Goal: Task Accomplishment & Management: Manage account settings

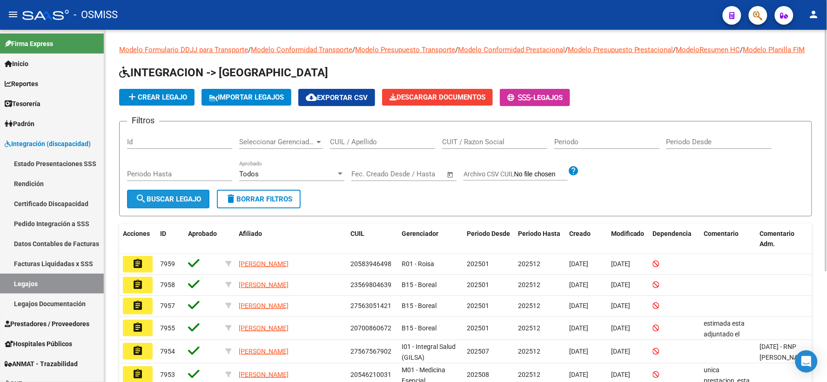
click at [170, 202] on button "search Buscar Legajo" at bounding box center [168, 199] width 82 height 19
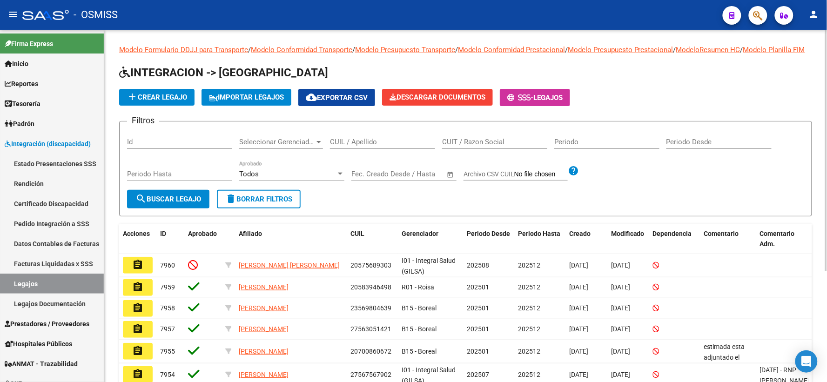
click at [387, 146] on input "CUIL / Apellido" at bounding box center [382, 142] width 105 height 8
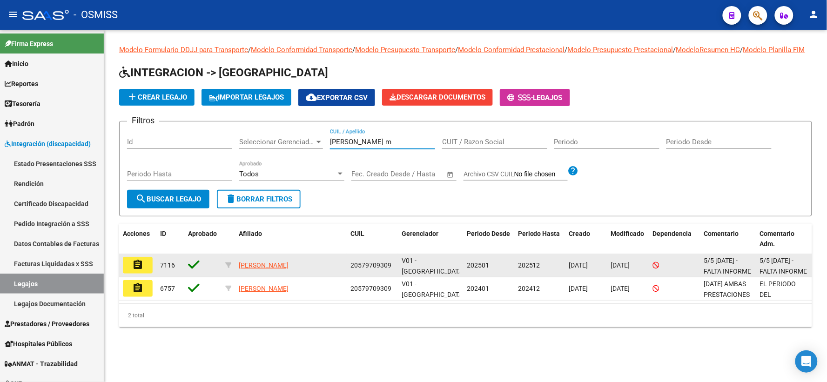
type input "[PERSON_NAME] m"
click at [134, 270] on mat-icon "assignment" at bounding box center [137, 264] width 11 height 11
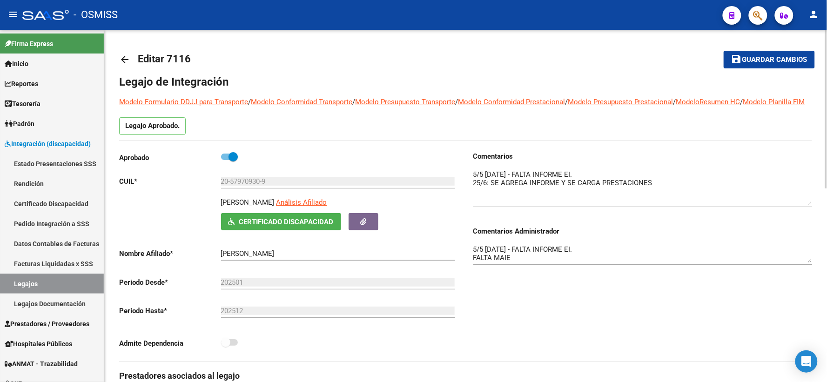
drag, startPoint x: 809, startPoint y: 197, endPoint x: 812, endPoint y: 215, distance: 18.0
click at [812, 205] on textarea at bounding box center [642, 187] width 339 height 36
drag, startPoint x: 810, startPoint y: 271, endPoint x: 783, endPoint y: 286, distance: 30.6
click at [810, 277] on textarea "5/5 [DATE] - FALTA INFORME EI. FALTA MAIE" at bounding box center [642, 260] width 339 height 33
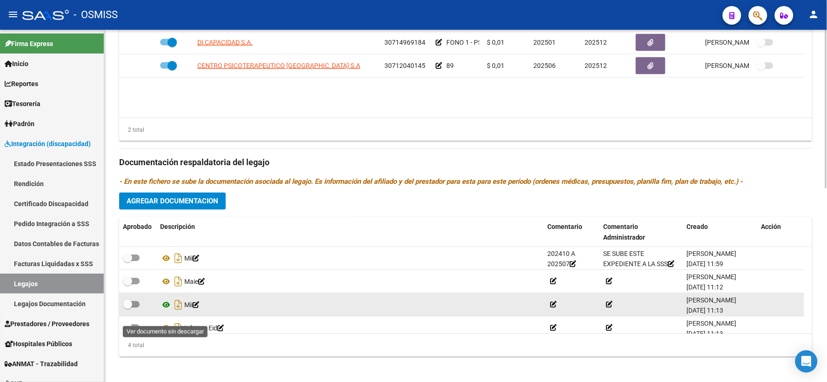
click at [164, 311] on icon at bounding box center [166, 305] width 12 height 11
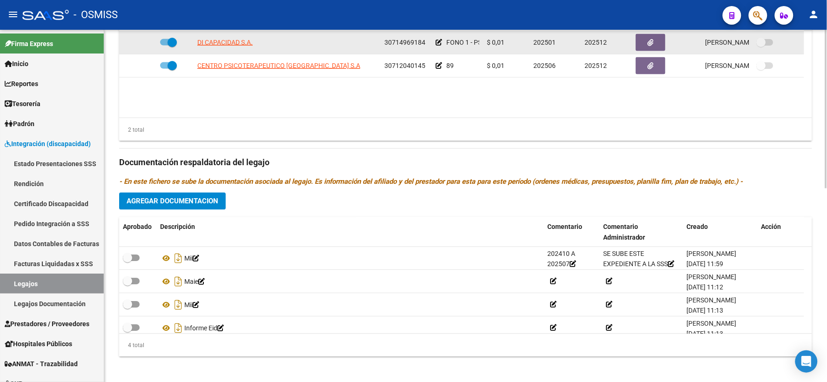
click at [168, 47] on span at bounding box center [172, 42] width 9 height 9
click at [165, 46] on input "checkbox" at bounding box center [164, 46] width 0 height 0
checkbox input "false"
click at [143, 46] on icon at bounding box center [143, 42] width 7 height 7
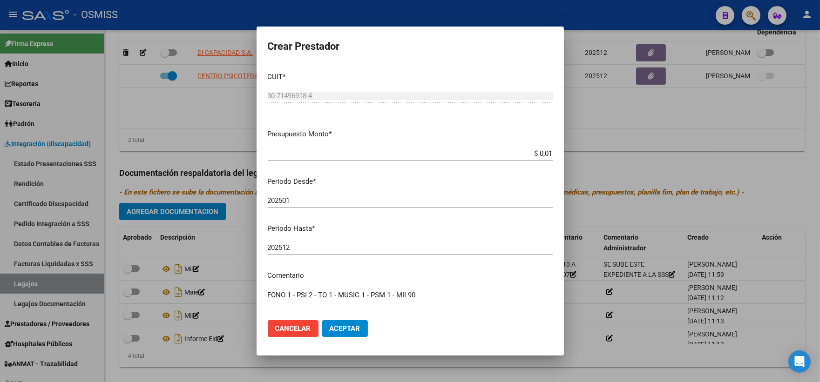
click at [308, 242] on div "202512 Ingresar el periodo" at bounding box center [410, 248] width 285 height 14
type input "202507"
click at [349, 329] on span "Aceptar" at bounding box center [344, 328] width 31 height 8
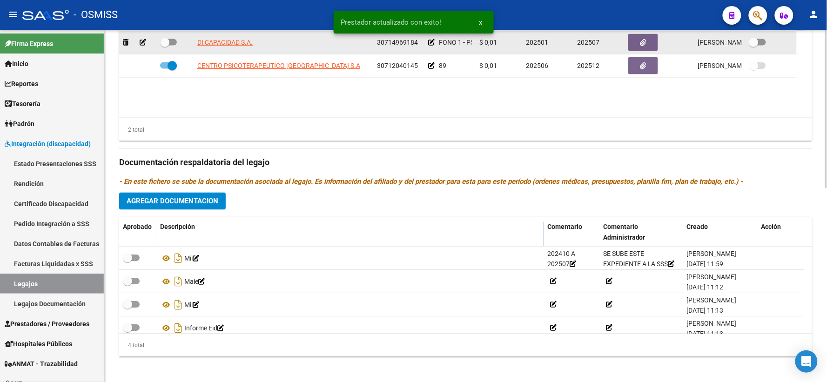
click at [165, 47] on span at bounding box center [164, 42] width 9 height 9
click at [165, 46] on input "checkbox" at bounding box center [164, 46] width 0 height 0
checkbox input "true"
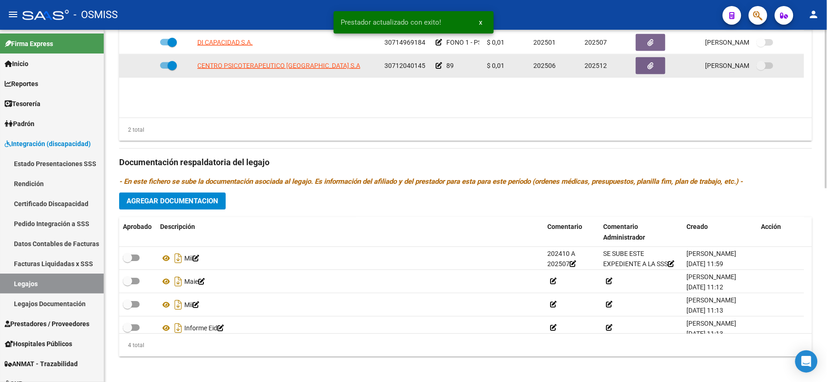
click at [436, 69] on icon at bounding box center [439, 65] width 7 height 7
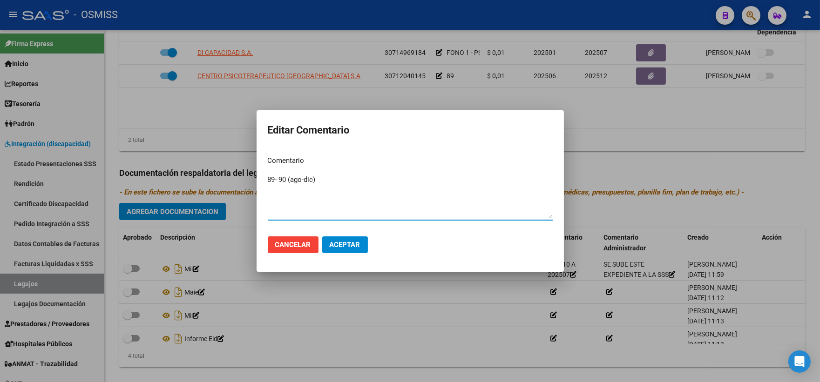
type textarea "89- 90 (ago-dic)"
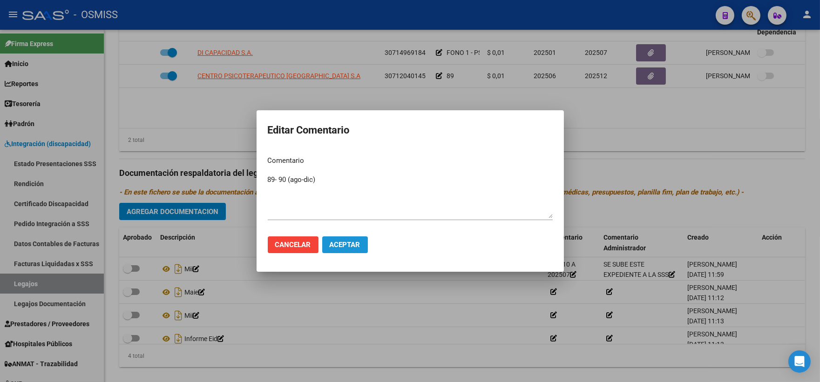
click at [337, 242] on span "Aceptar" at bounding box center [344, 245] width 31 height 8
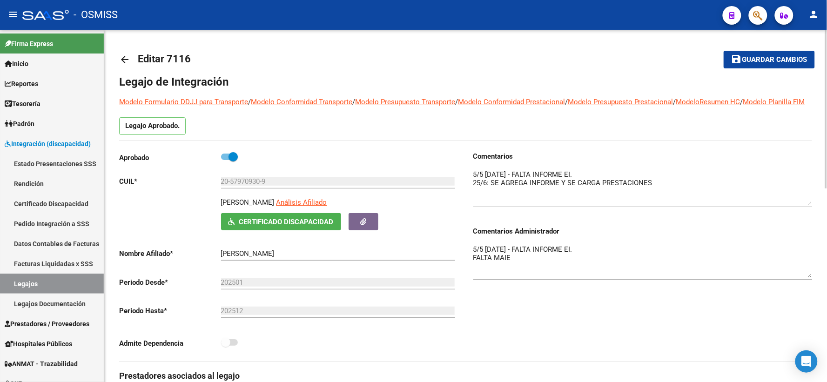
click at [762, 59] on span "Guardar cambios" at bounding box center [774, 60] width 65 height 8
click at [751, 55] on span "save Guardar cambios" at bounding box center [769, 59] width 76 height 8
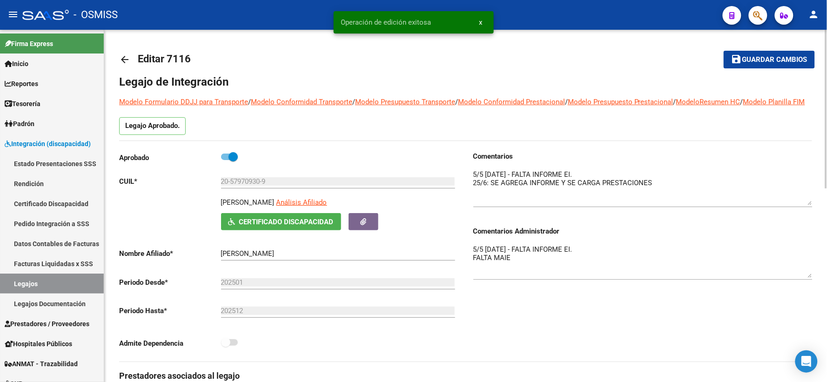
click at [122, 56] on mat-icon "arrow_back" at bounding box center [124, 59] width 11 height 11
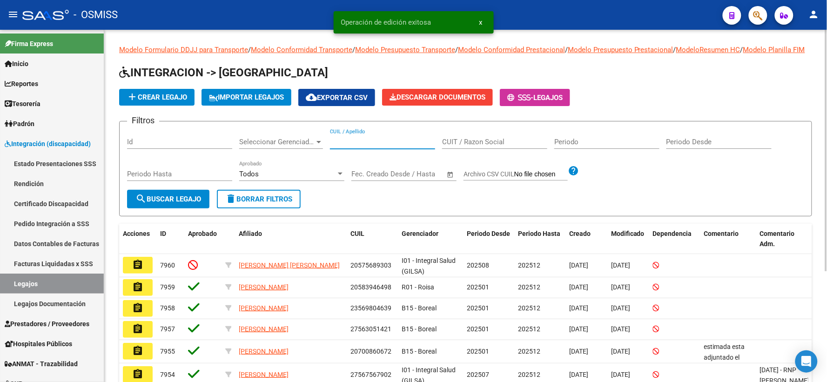
click at [364, 146] on input "CUIL / Apellido" at bounding box center [382, 142] width 105 height 8
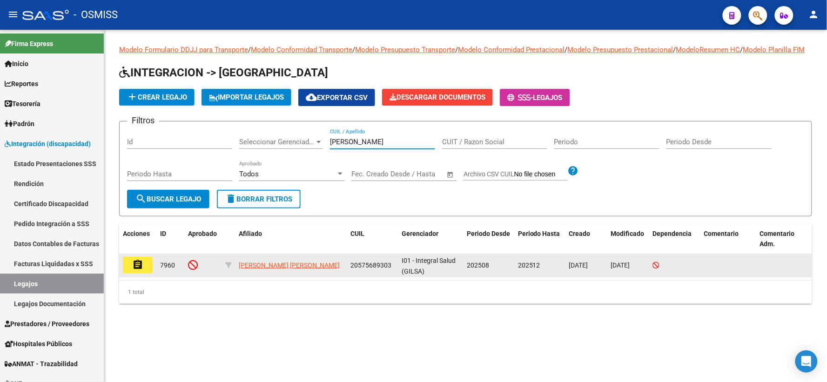
type input "[PERSON_NAME]"
click at [141, 270] on mat-icon "assignment" at bounding box center [137, 264] width 11 height 11
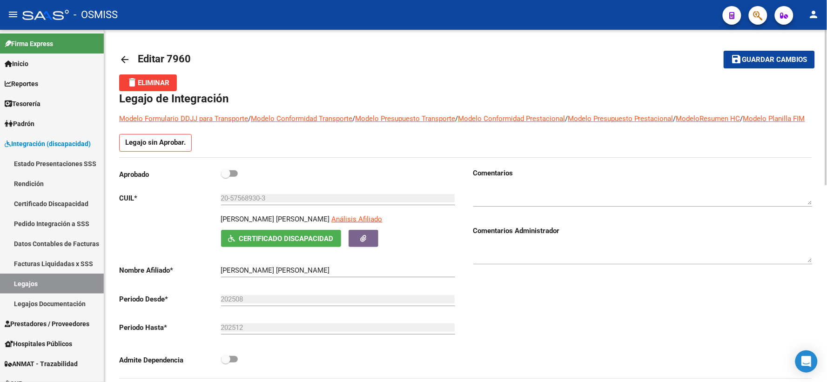
click at [127, 62] on mat-icon "arrow_back" at bounding box center [124, 59] width 11 height 11
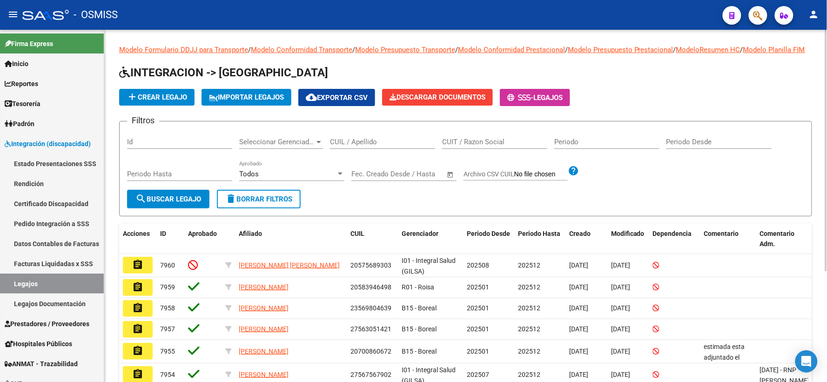
click at [393, 146] on input "CUIL / Apellido" at bounding box center [382, 142] width 105 height 8
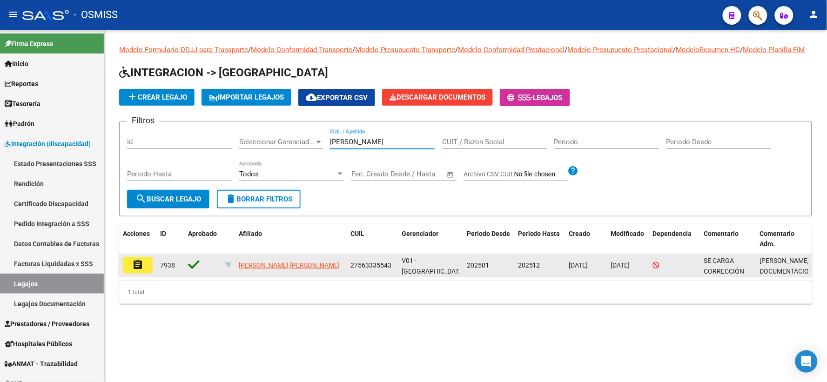
type input "[PERSON_NAME]"
click at [136, 270] on mat-icon "assignment" at bounding box center [137, 264] width 11 height 11
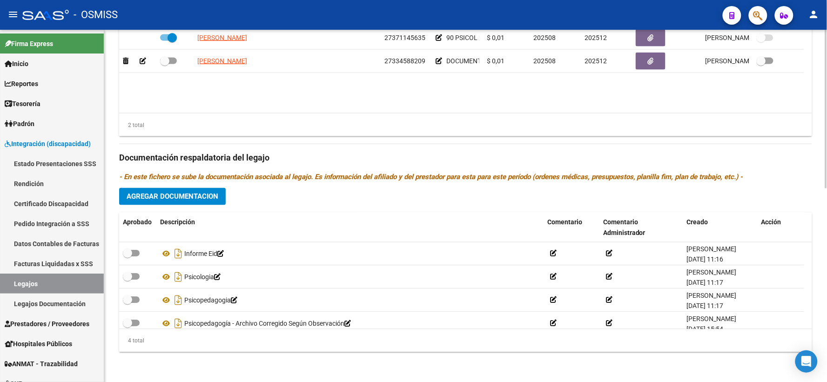
scroll to position [9, 0]
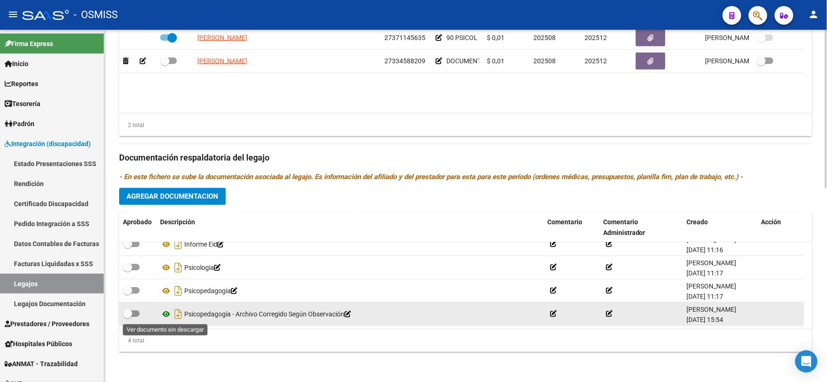
click at [164, 313] on icon at bounding box center [166, 314] width 12 height 11
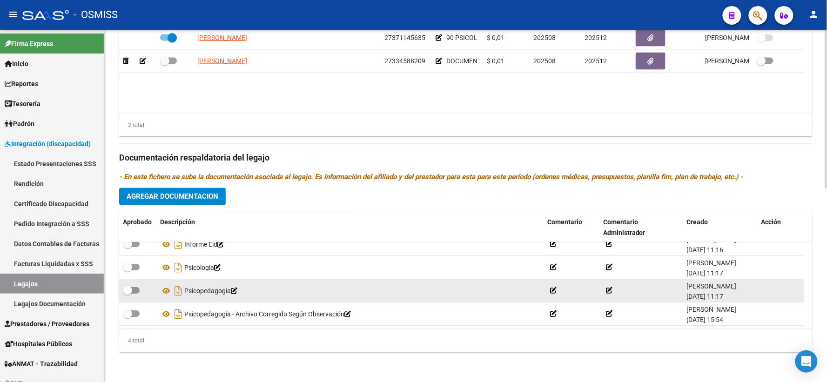
click at [607, 289] on icon at bounding box center [609, 291] width 7 height 7
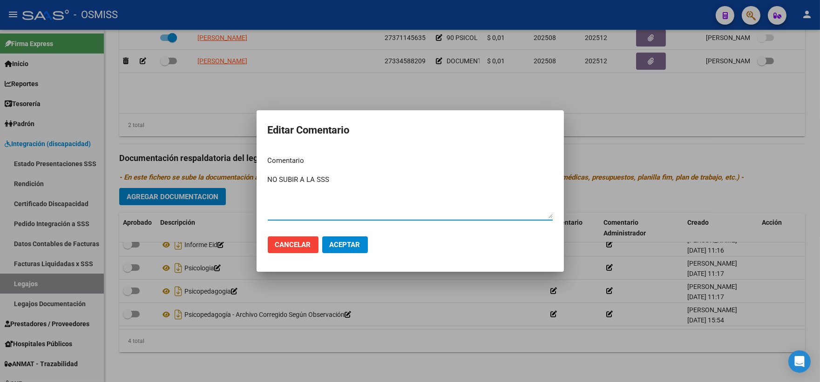
type textarea "NO SUBIR A LA SSS"
click at [347, 245] on span "Aceptar" at bounding box center [344, 245] width 31 height 8
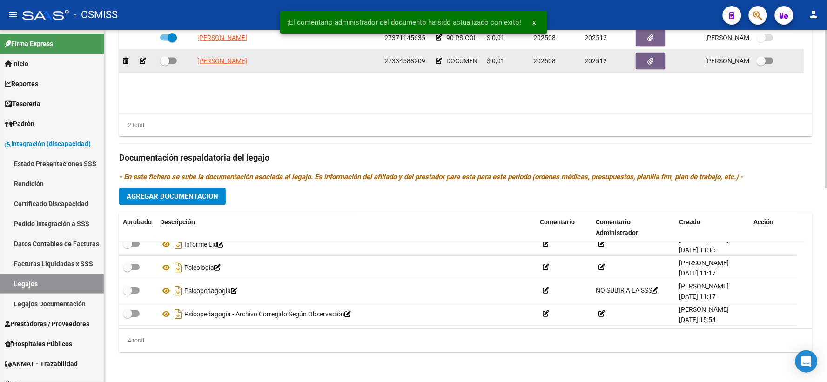
click at [438, 57] on app-edit-comment at bounding box center [439, 60] width 7 height 7
click at [438, 59] on icon at bounding box center [439, 61] width 7 height 7
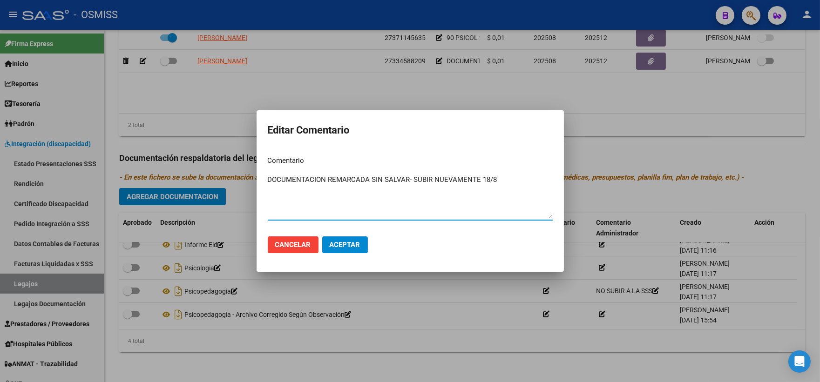
drag, startPoint x: 268, startPoint y: 178, endPoint x: 523, endPoint y: 173, distance: 255.5
click at [523, 173] on div "DOCUMENTACION REMARCADA SIN SALVAR- SUBIR NUEVAMENTE 18/8 Ingresar el comentario" at bounding box center [410, 196] width 285 height 47
type textarea "90 PSP 3SS"
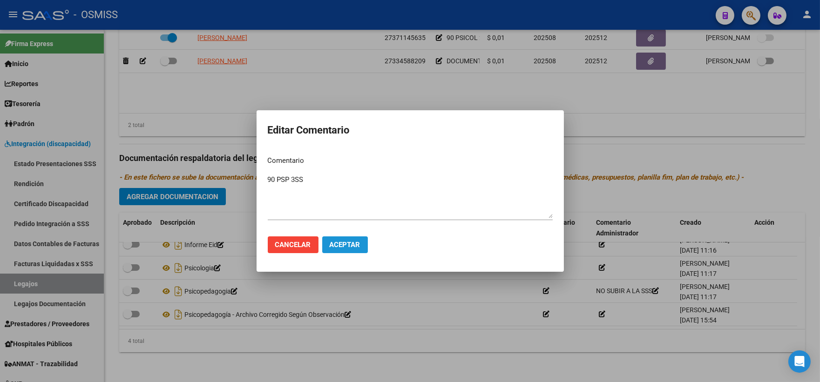
drag, startPoint x: 340, startPoint y: 242, endPoint x: 213, endPoint y: 106, distance: 186.4
click at [340, 242] on span "Aceptar" at bounding box center [344, 245] width 31 height 8
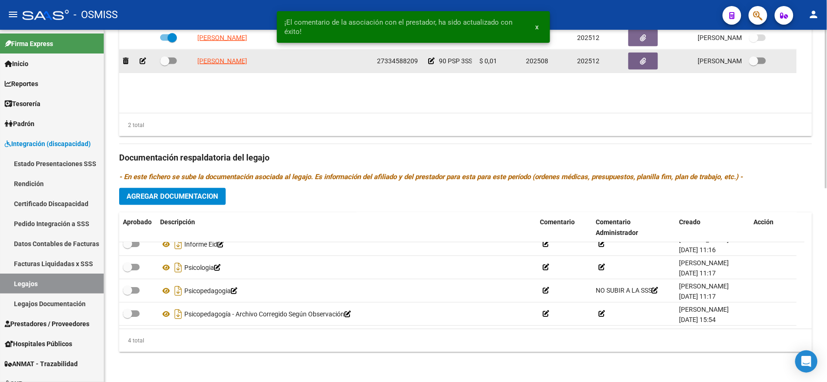
click at [163, 59] on span at bounding box center [164, 60] width 9 height 9
click at [164, 64] on input "checkbox" at bounding box center [164, 64] width 0 height 0
checkbox input "true"
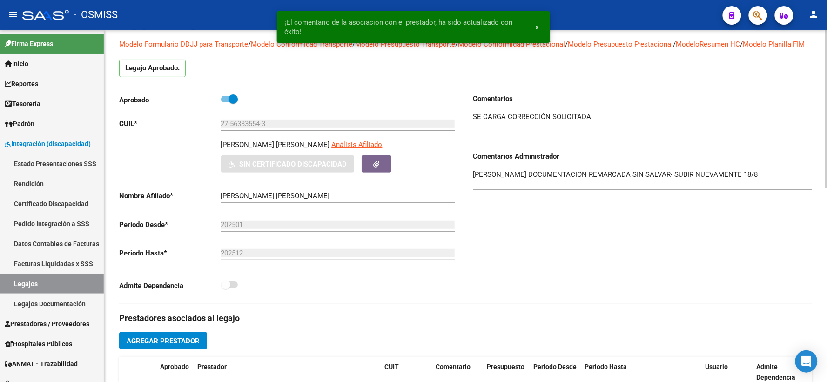
scroll to position [0, 0]
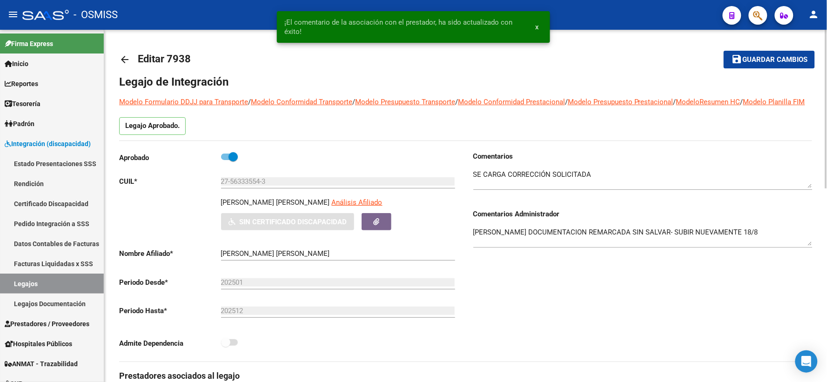
click at [751, 57] on span "Guardar cambios" at bounding box center [774, 60] width 65 height 8
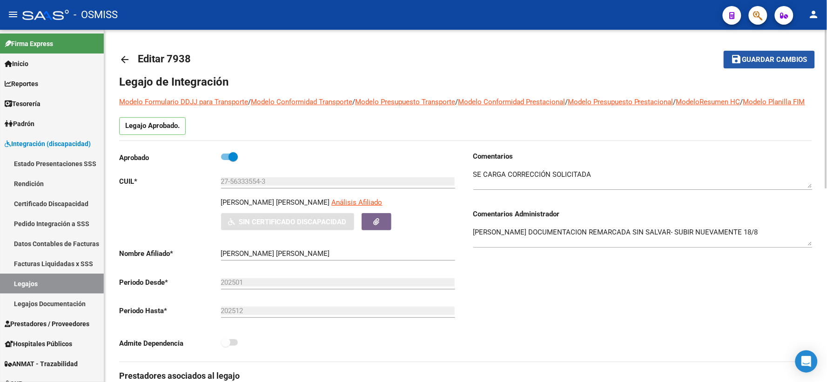
click at [746, 57] on span "Guardar cambios" at bounding box center [774, 60] width 65 height 8
click at [127, 60] on mat-icon "arrow_back" at bounding box center [124, 59] width 11 height 11
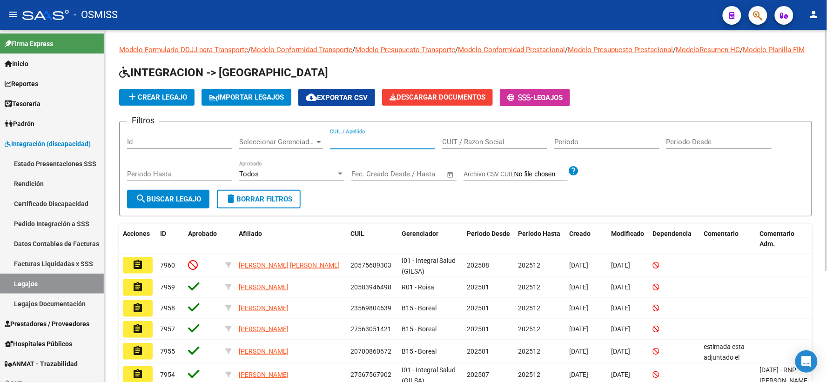
click at [408, 146] on input "CUIL / Apellido" at bounding box center [382, 142] width 105 height 8
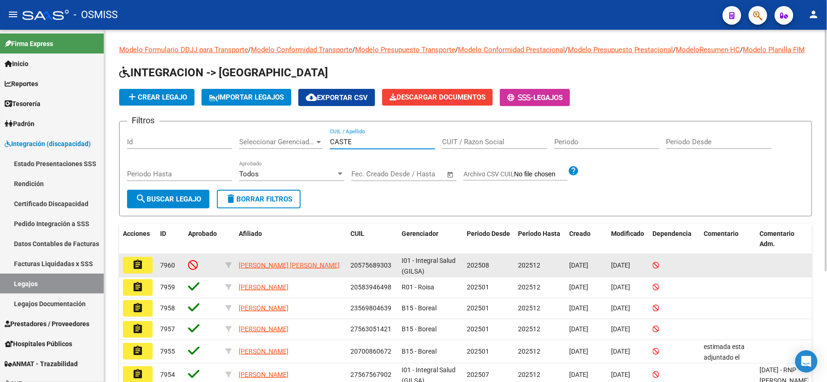
type input "CASTE"
click at [143, 270] on mat-icon "assignment" at bounding box center [137, 264] width 11 height 11
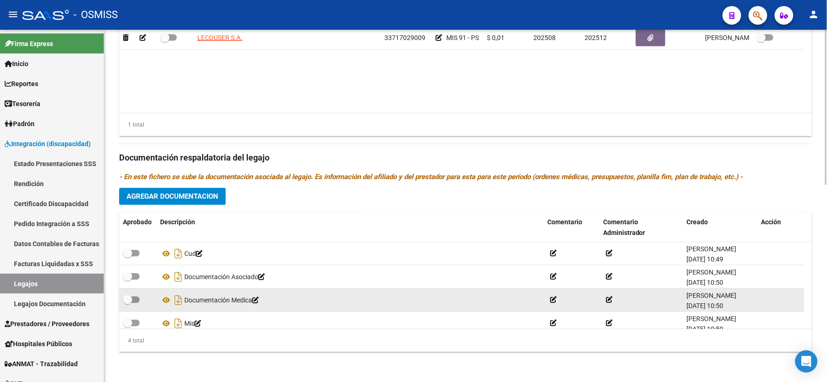
scroll to position [447, 0]
click at [167, 301] on icon at bounding box center [166, 300] width 12 height 11
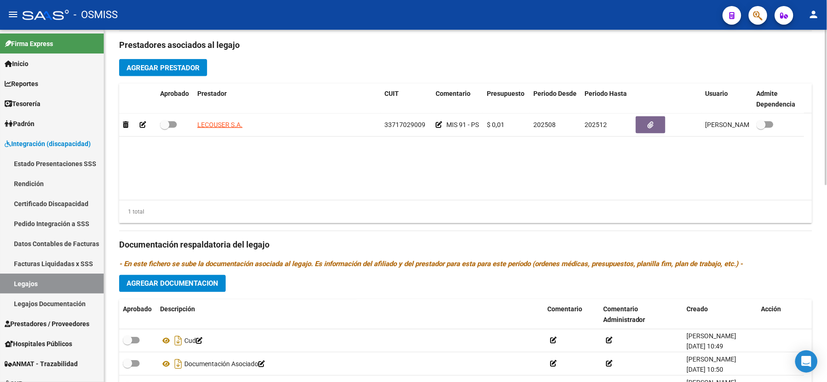
scroll to position [343, 0]
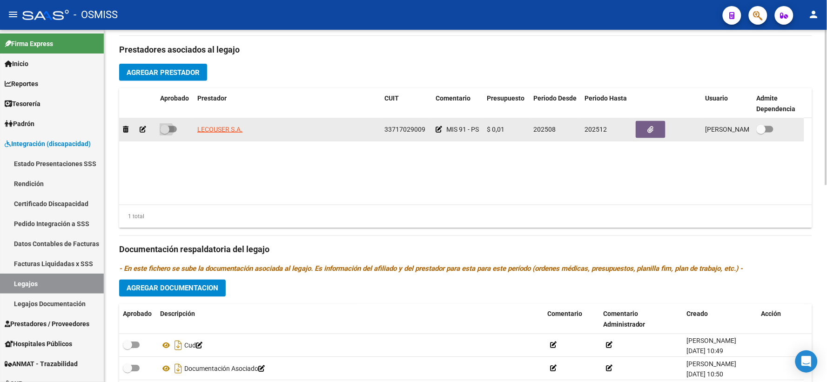
click at [163, 134] on span at bounding box center [164, 129] width 9 height 9
click at [164, 133] on input "checkbox" at bounding box center [164, 133] width 0 height 0
checkbox input "true"
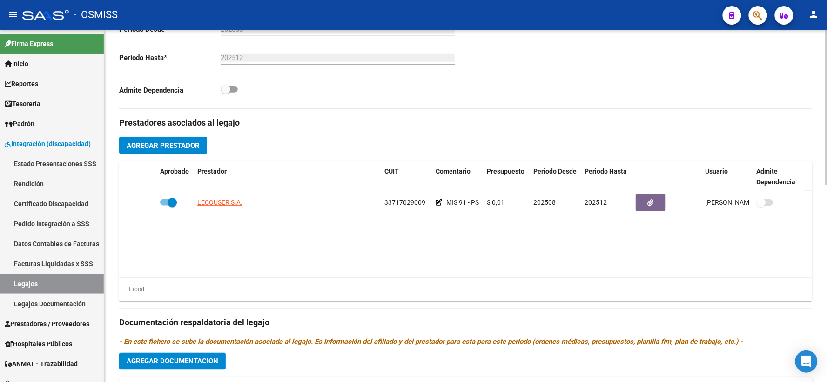
scroll to position [447, 0]
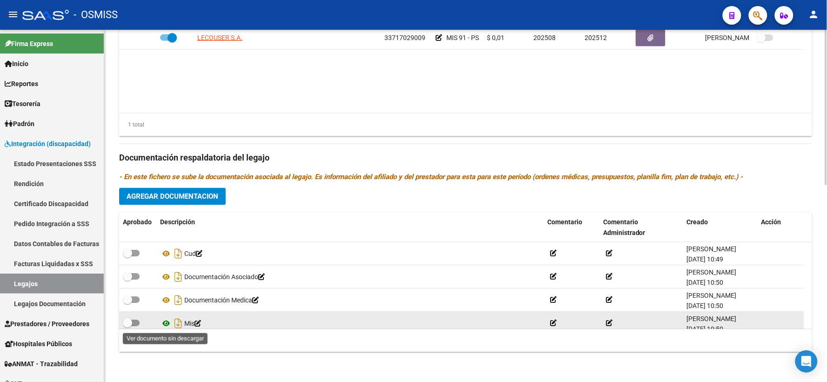
click at [167, 322] on icon at bounding box center [166, 323] width 12 height 11
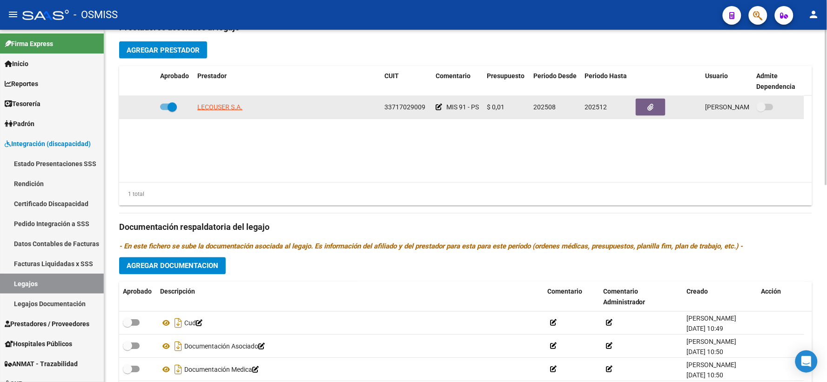
scroll to position [343, 0]
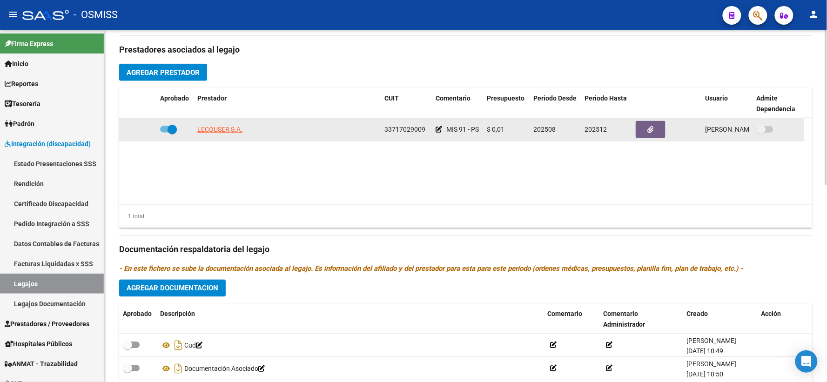
click at [404, 133] on span "33717029009" at bounding box center [404, 129] width 41 height 7
copy span "33717029009"
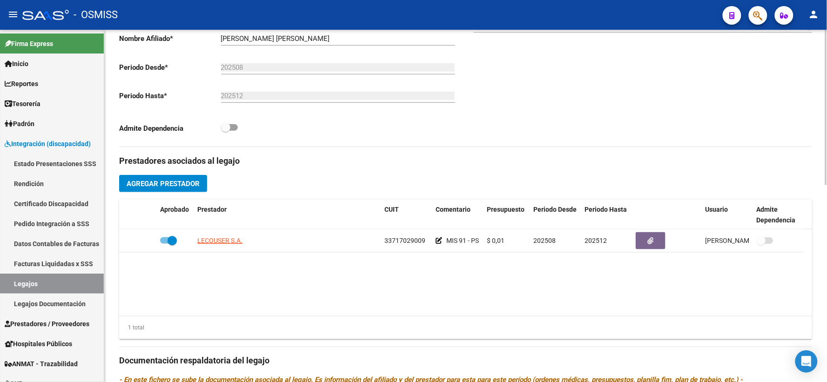
scroll to position [33, 0]
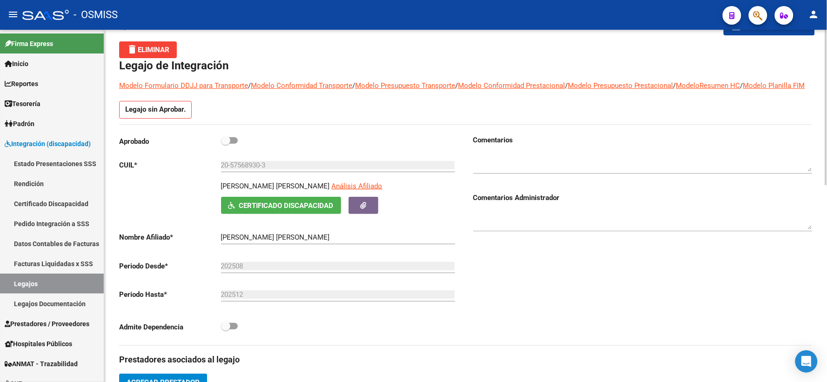
click at [222, 145] on span at bounding box center [225, 140] width 9 height 9
click at [225, 144] on input "checkbox" at bounding box center [225, 144] width 0 height 0
checkbox input "true"
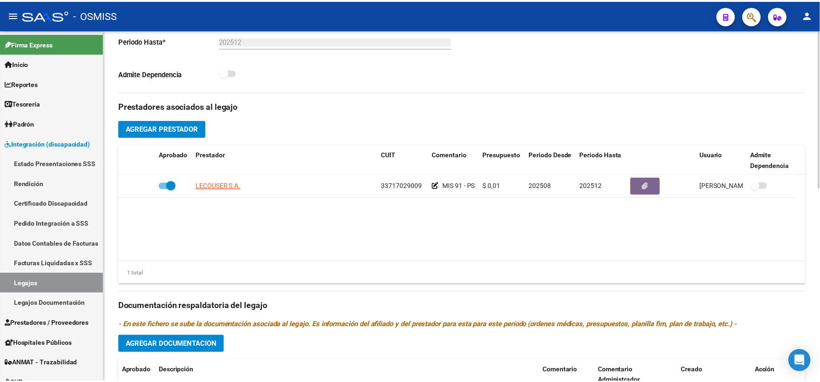
scroll to position [310, 0]
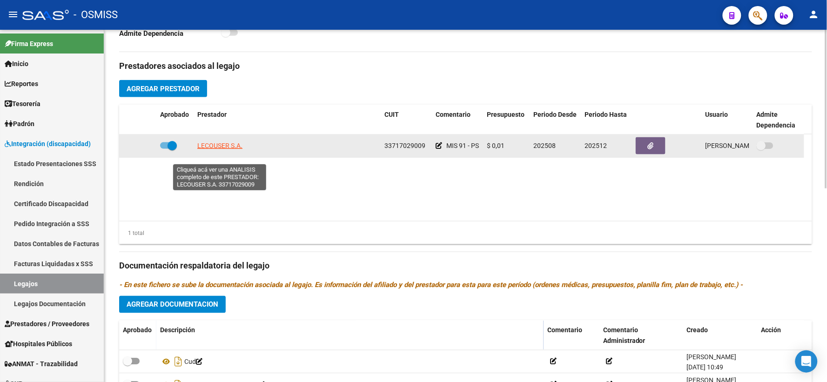
click at [222, 149] on span "LECOUSER S.A." at bounding box center [219, 145] width 45 height 7
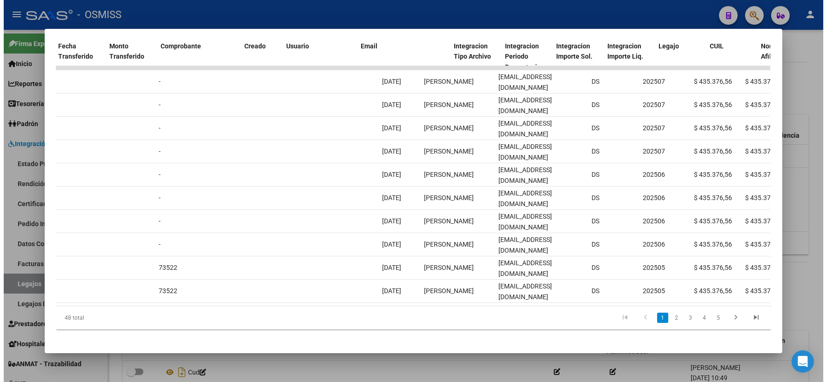
scroll to position [0, 1146]
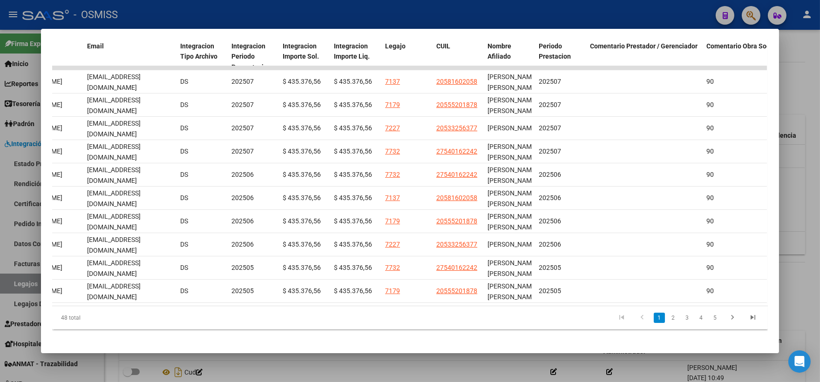
click at [801, 77] on div at bounding box center [410, 191] width 820 height 382
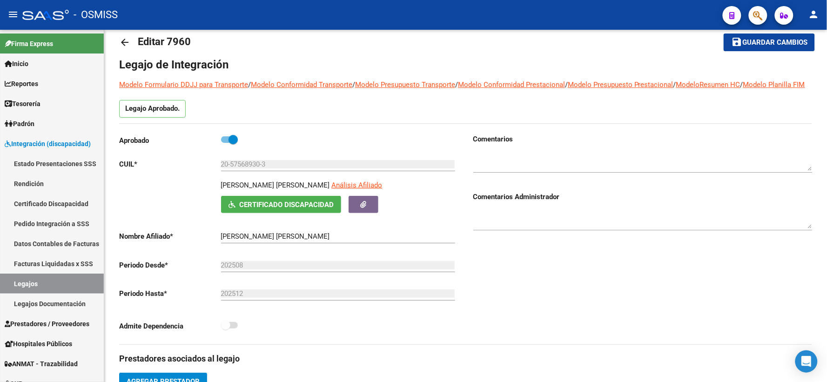
scroll to position [0, 0]
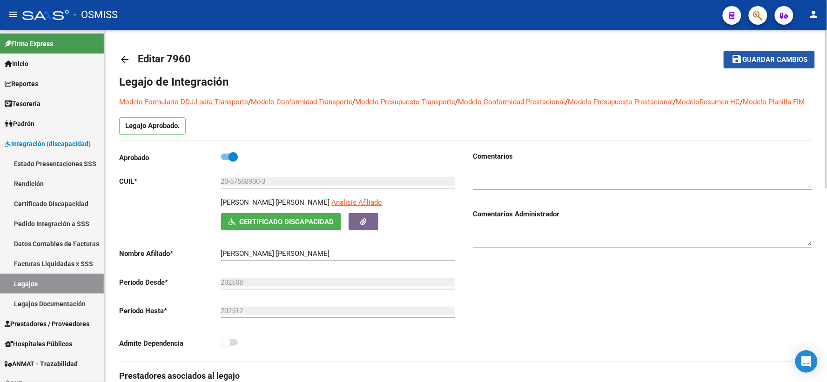
click at [790, 60] on span "Guardar cambios" at bounding box center [774, 60] width 65 height 8
click at [123, 57] on mat-icon "arrow_back" at bounding box center [124, 59] width 11 height 11
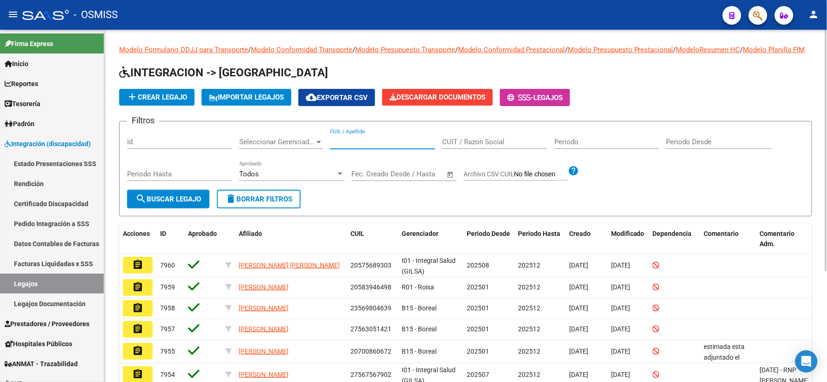
paste input "20598153125"
type input "20598153125"
click at [151, 203] on span "search Buscar Legajo" at bounding box center [168, 199] width 66 height 8
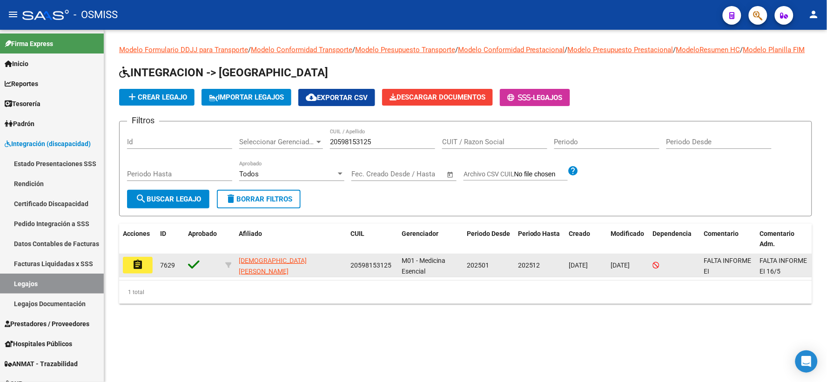
click at [139, 269] on mat-icon "assignment" at bounding box center [137, 264] width 11 height 11
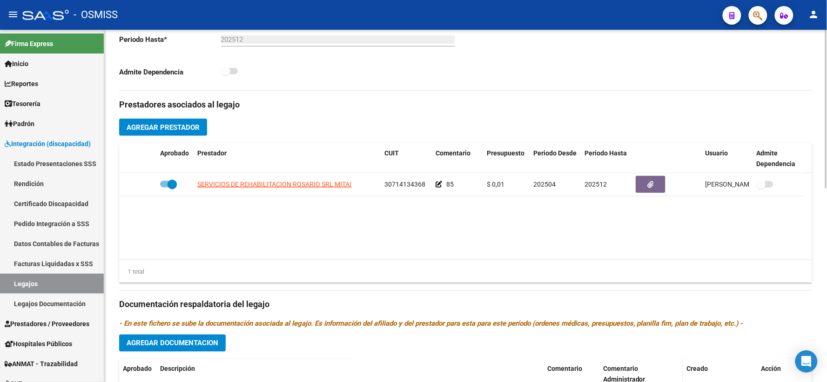
scroll to position [413, 0]
